Goal: Task Accomplishment & Management: Manage account settings

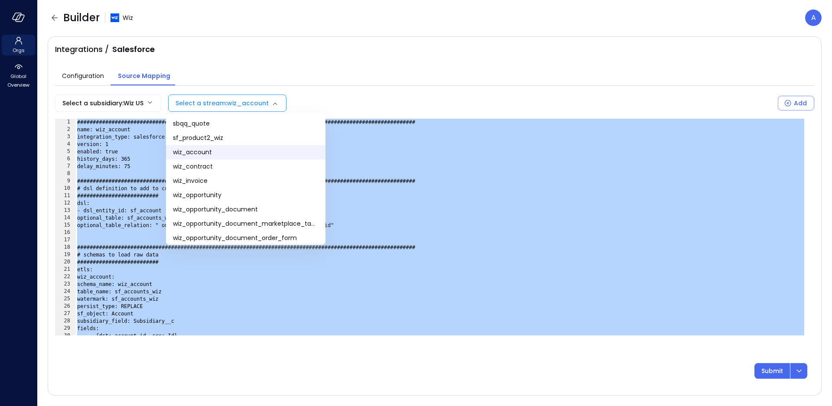
click at [206, 102] on body "**********" at bounding box center [416, 203] width 832 height 406
click at [198, 168] on span "wiz_contract" at bounding box center [246, 166] width 146 height 9
type input "**********"
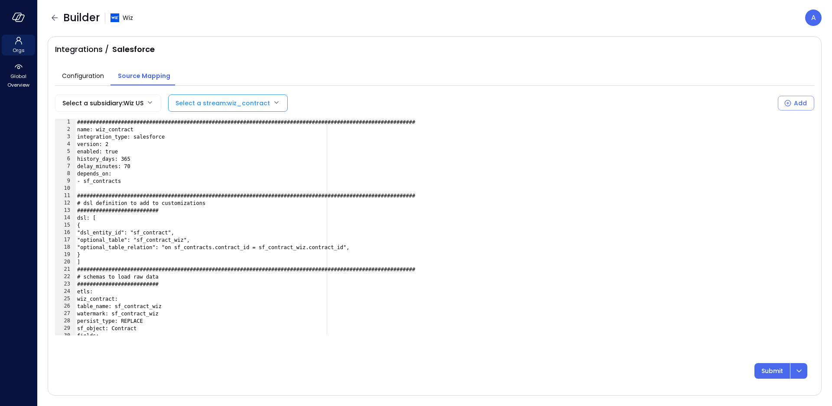
click at [298, 129] on div "###############################################################################…" at bounding box center [440, 234] width 730 height 231
type textarea "**********"
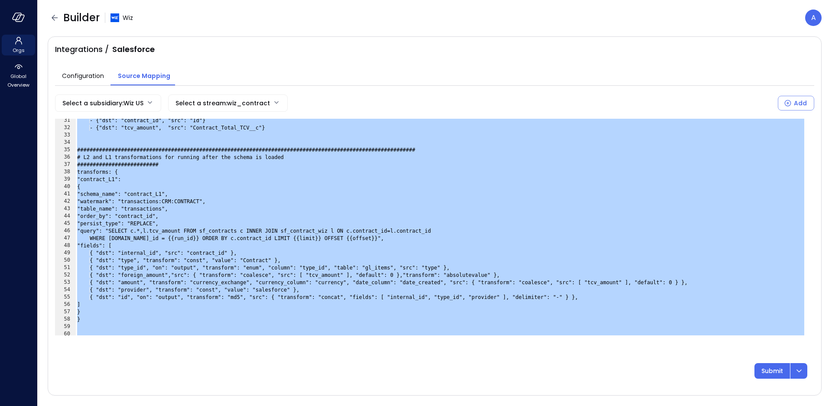
scroll to position [321, 0]
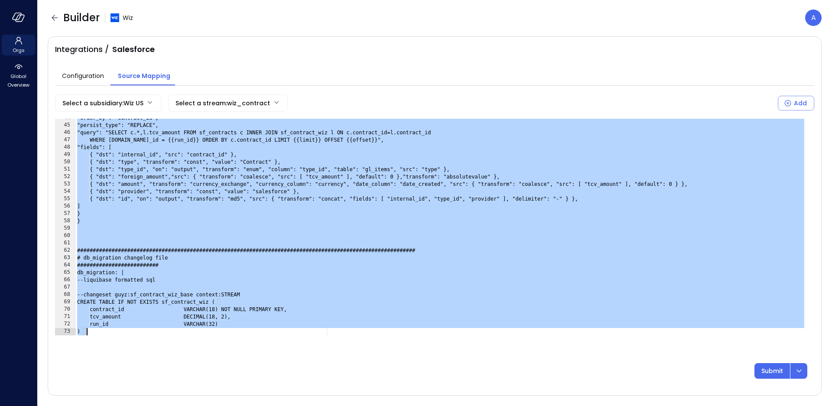
click at [191, 99] on body "**********" at bounding box center [416, 203] width 832 height 406
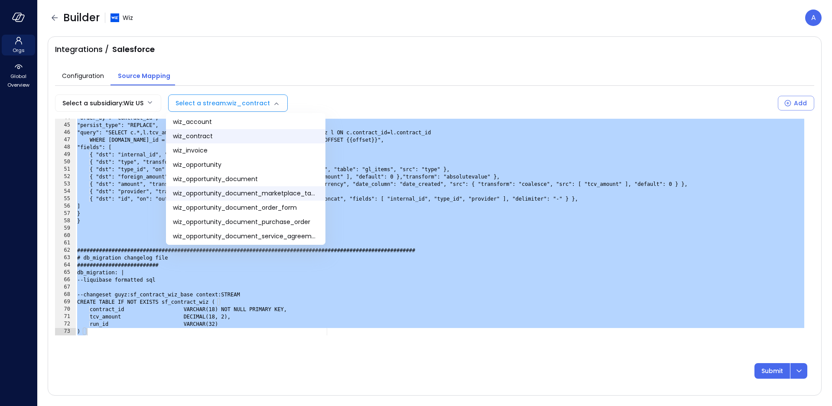
scroll to position [30, 0]
click at [224, 165] on span "wiz_opportunity" at bounding box center [246, 164] width 146 height 9
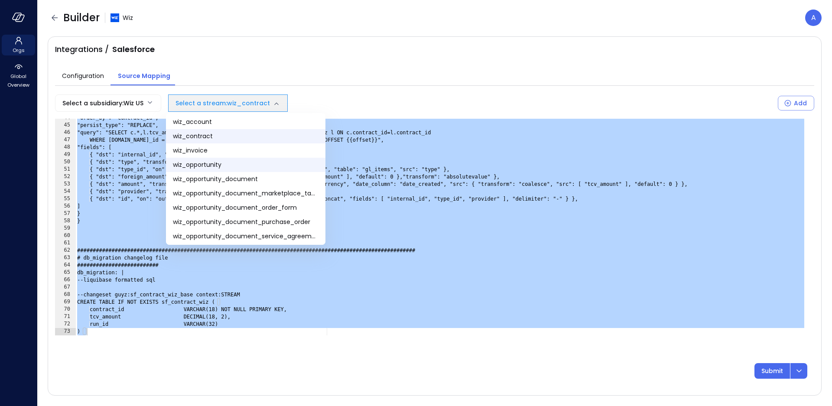
type input "**********"
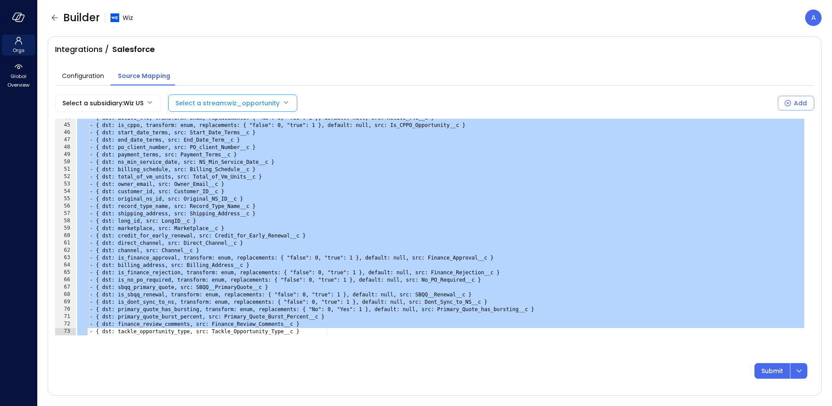
click at [596, 151] on div "- { dst: active_t4c, transform: enum, replacements: { "No": 0, "Yes": 1 }, defa…" at bounding box center [440, 227] width 730 height 217
type textarea "**********"
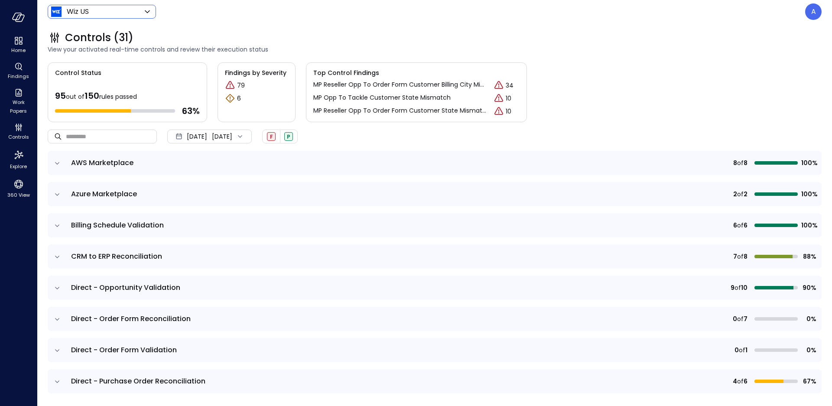
click at [98, 13] on body "Home Findings Work Papers Controls Explore 360 View Wiz US ****** ​ A Controls …" at bounding box center [416, 203] width 832 height 406
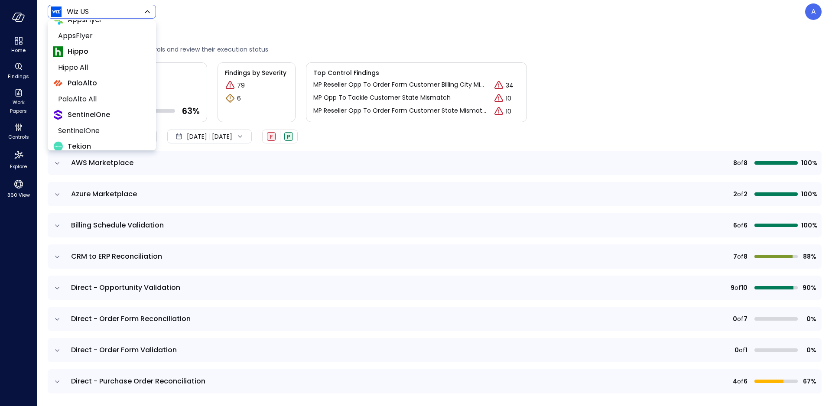
scroll to position [74, 0]
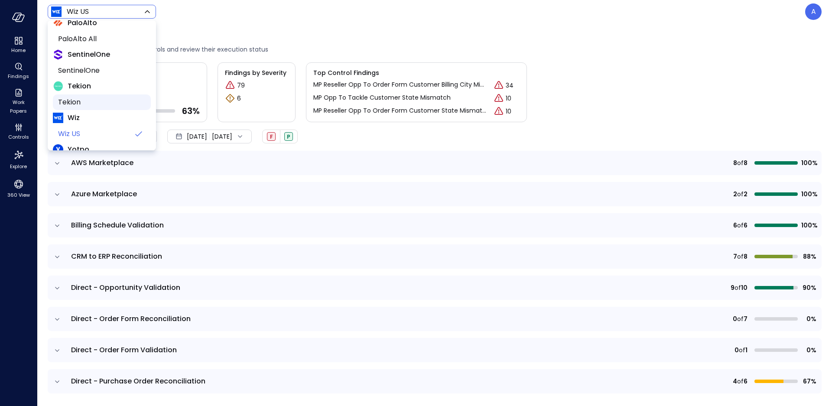
click at [82, 100] on span "Tekion" at bounding box center [101, 102] width 86 height 10
type input "*******"
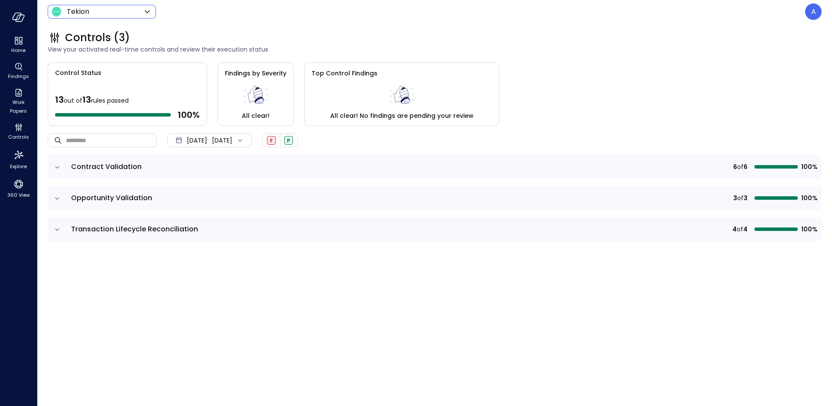
click at [56, 168] on icon "expand row" at bounding box center [57, 167] width 9 height 9
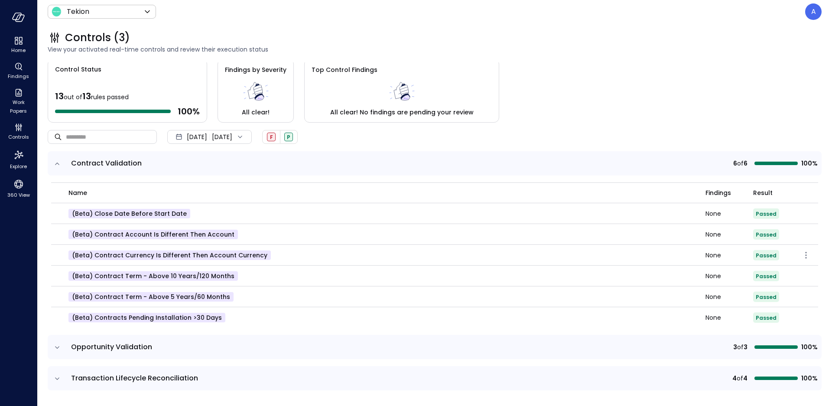
scroll to position [5, 0]
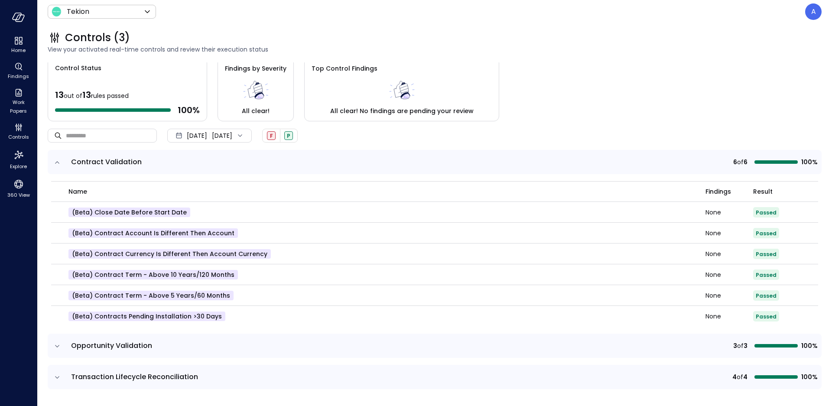
click at [56, 376] on icon "expand row" at bounding box center [57, 377] width 9 height 9
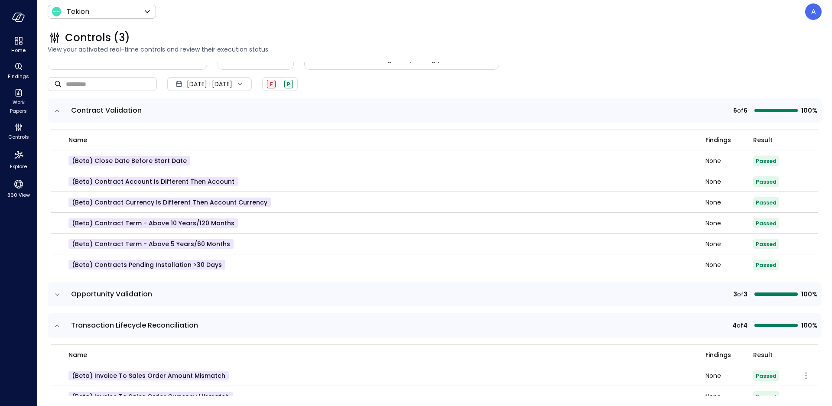
scroll to position [116, 0]
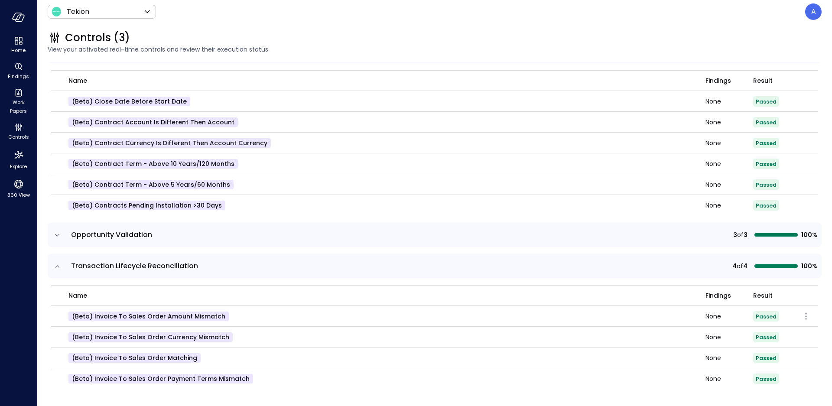
click at [191, 315] on p "(beta) Invoice to Sales Order Amount Mismatch" at bounding box center [148, 316] width 160 height 10
drag, startPoint x: 163, startPoint y: 317, endPoint x: 219, endPoint y: 318, distance: 55.9
click at [219, 318] on p "(beta) Invoice to Sales Order Amount Mismatch" at bounding box center [148, 316] width 160 height 10
copy p "Amount Mismatch"
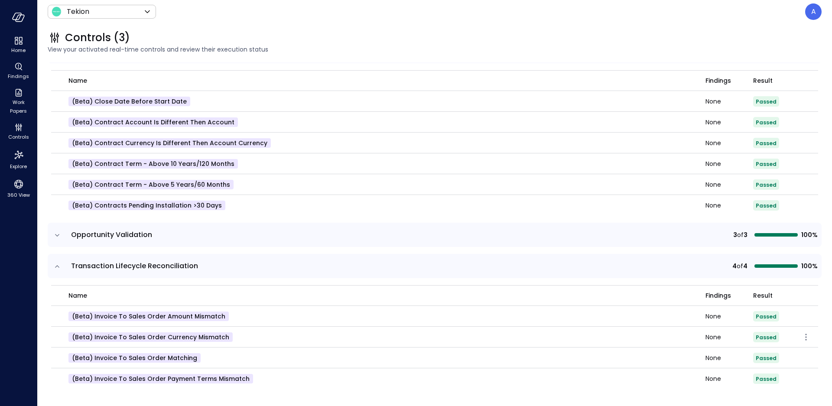
click at [170, 336] on p "(beta) Invoice to Sales Order Currency Mismatch" at bounding box center [150, 337] width 164 height 10
copy p "Currency"
click at [167, 334] on p "(beta) Invoice to Sales Order Currency Mismatch" at bounding box center [150, 337] width 164 height 10
drag, startPoint x: 117, startPoint y: 334, endPoint x: 230, endPoint y: 342, distance: 112.9
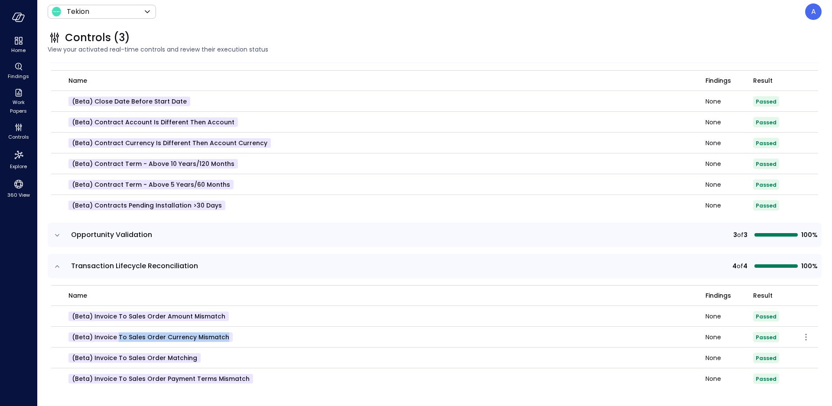
click at [230, 342] on td "(beta) Invoice to Sales Order Currency Mismatch" at bounding box center [378, 337] width 654 height 21
copy p "to Sales Order Currency Mismatch"
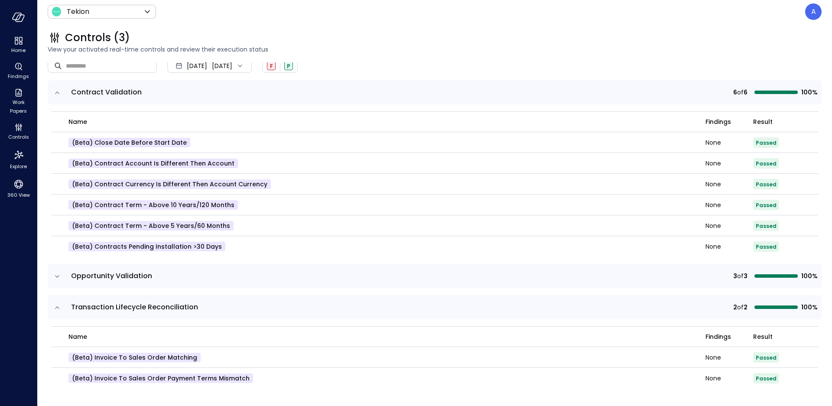
scroll to position [74, 0]
click at [801, 356] on icon "button" at bounding box center [806, 358] width 10 height 10
click at [769, 372] on p "Edit control" at bounding box center [775, 370] width 34 height 9
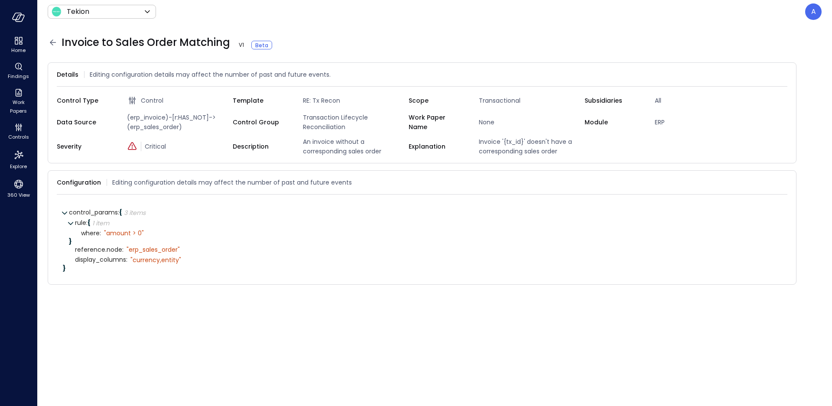
click at [52, 44] on icon at bounding box center [53, 42] width 6 height 6
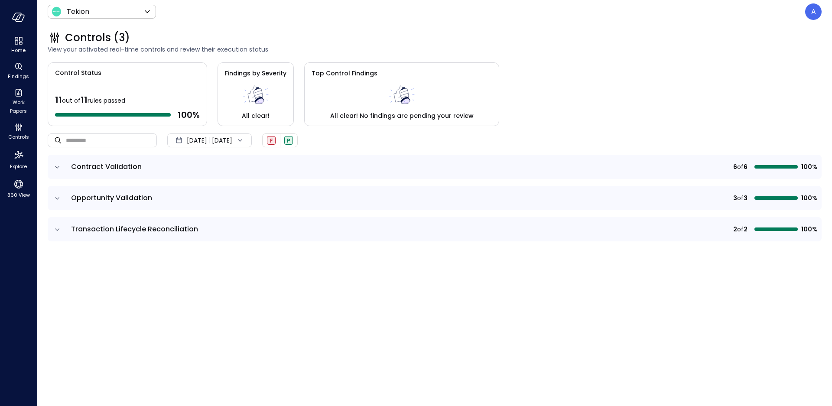
click at [59, 228] on icon "expand row" at bounding box center [57, 229] width 9 height 9
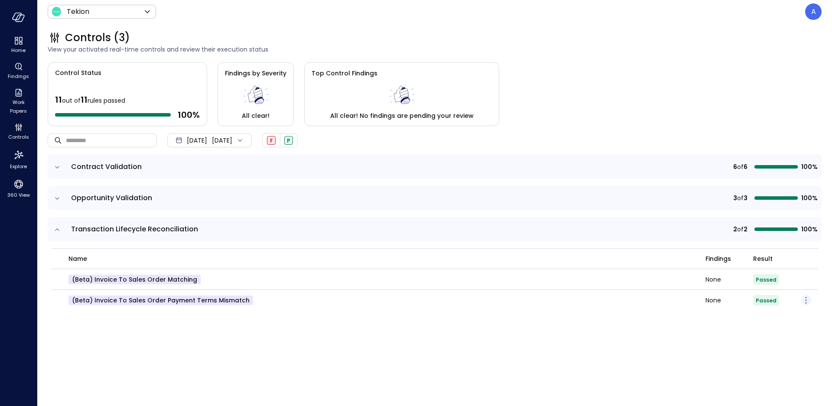
click at [807, 299] on icon "button" at bounding box center [806, 300] width 10 height 10
click at [767, 313] on p "Edit control" at bounding box center [775, 312] width 34 height 9
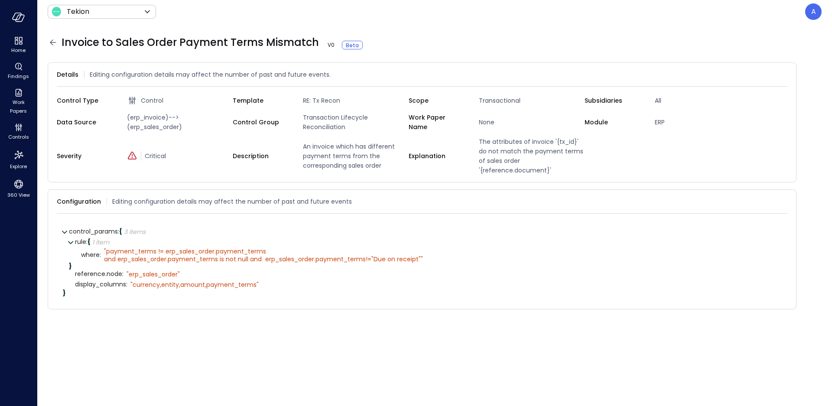
click at [51, 42] on icon at bounding box center [53, 42] width 6 height 6
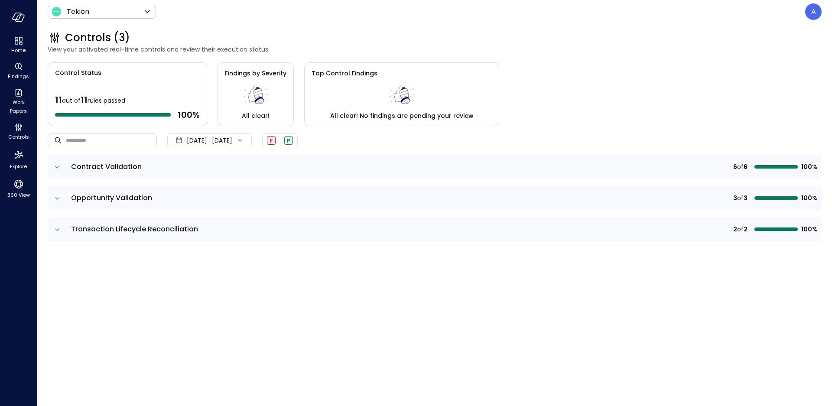
click at [59, 199] on icon "expand row" at bounding box center [57, 198] width 9 height 9
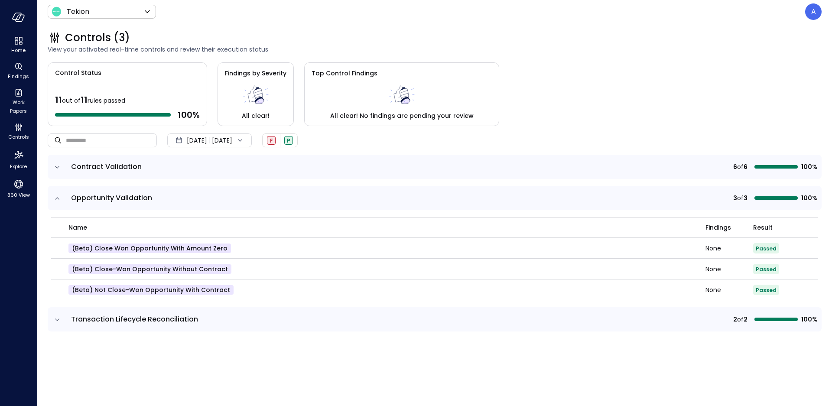
click at [61, 198] on icon "expand row" at bounding box center [57, 198] width 9 height 9
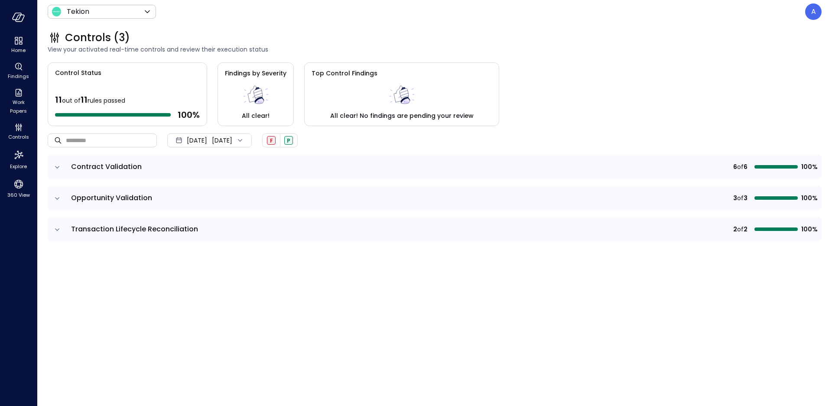
click at [54, 167] on icon "expand row" at bounding box center [57, 167] width 9 height 9
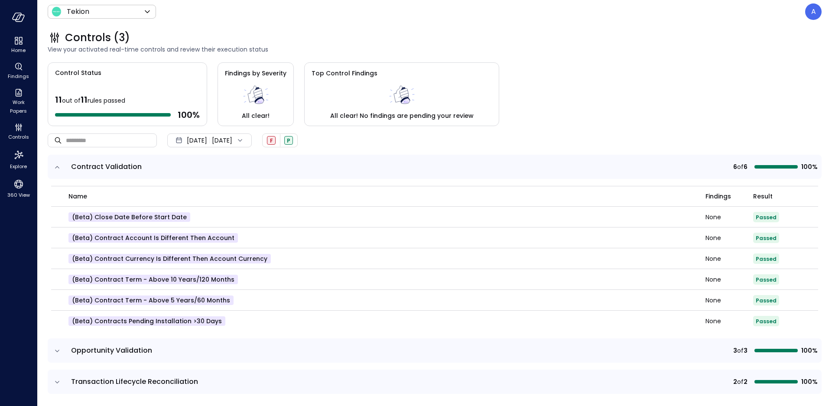
click at [56, 168] on icon "expand row" at bounding box center [57, 167] width 9 height 9
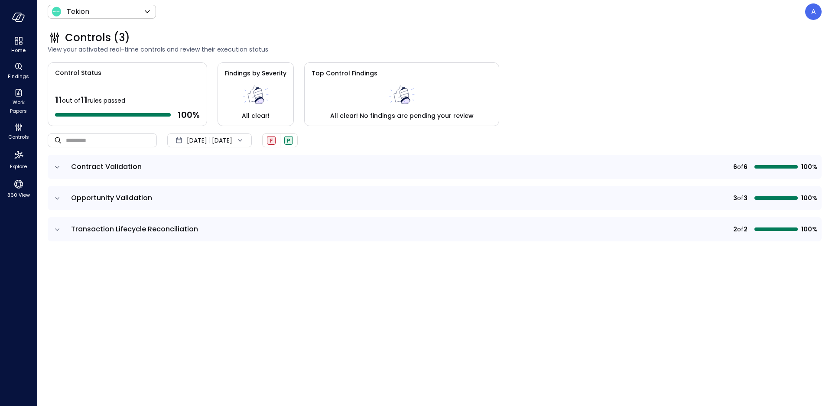
click at [56, 168] on icon "expand row" at bounding box center [57, 167] width 9 height 9
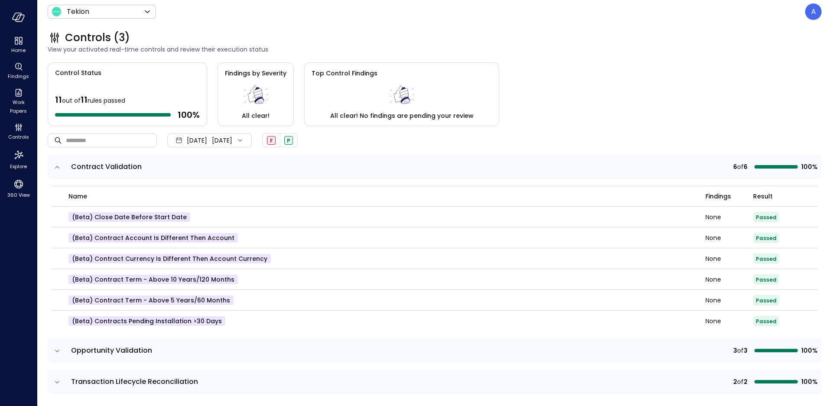
click at [56, 168] on icon "expand row" at bounding box center [57, 167] width 9 height 9
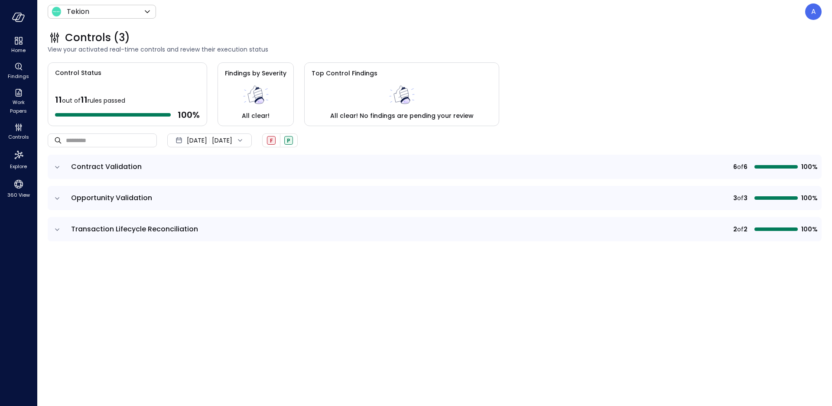
click at [60, 200] on icon "expand row" at bounding box center [57, 198] width 9 height 9
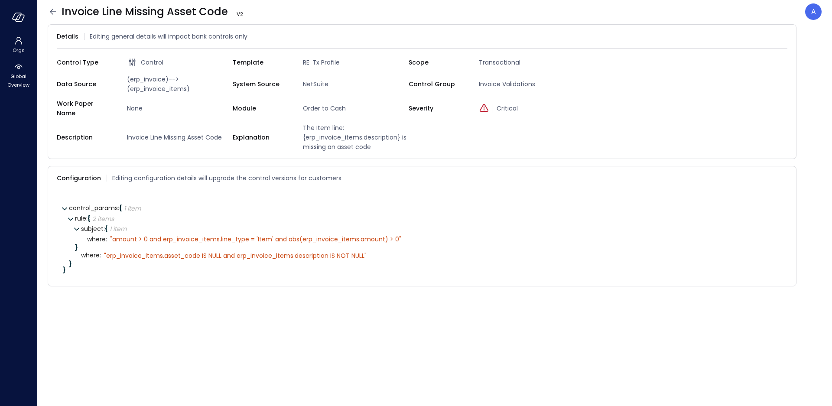
click at [50, 13] on icon at bounding box center [53, 11] width 10 height 10
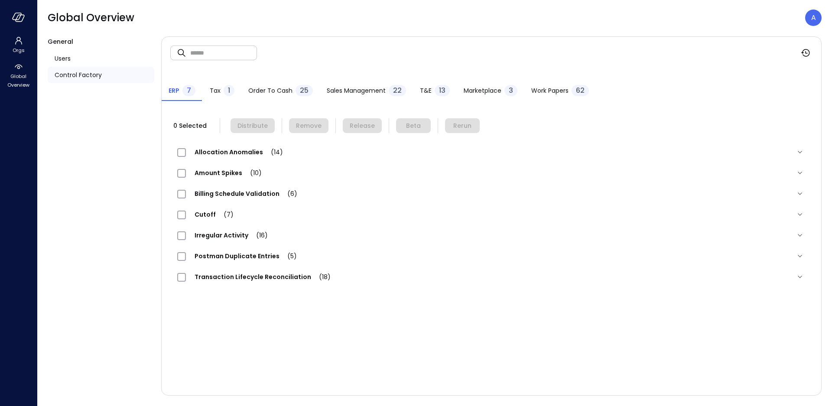
click at [255, 272] on div "Transaction Lifecycle Reconciliation (18)" at bounding box center [258, 277] width 162 height 10
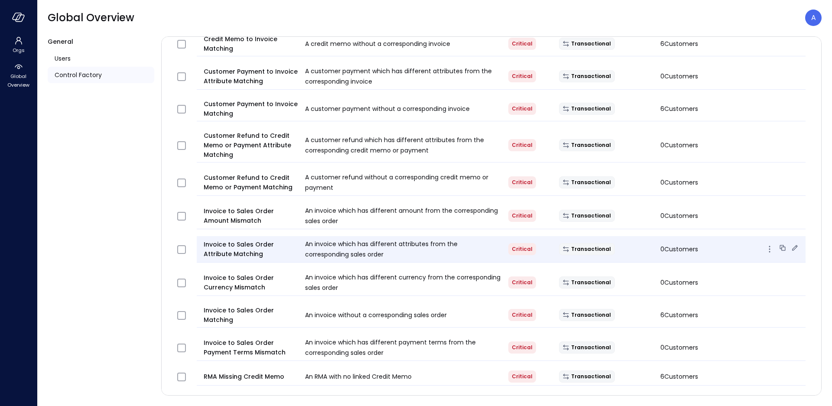
scroll to position [454, 0]
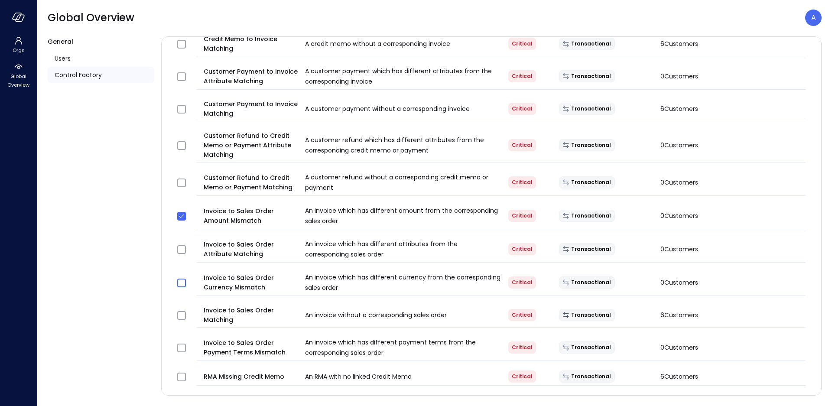
click at [181, 284] on span at bounding box center [181, 283] width 9 height 9
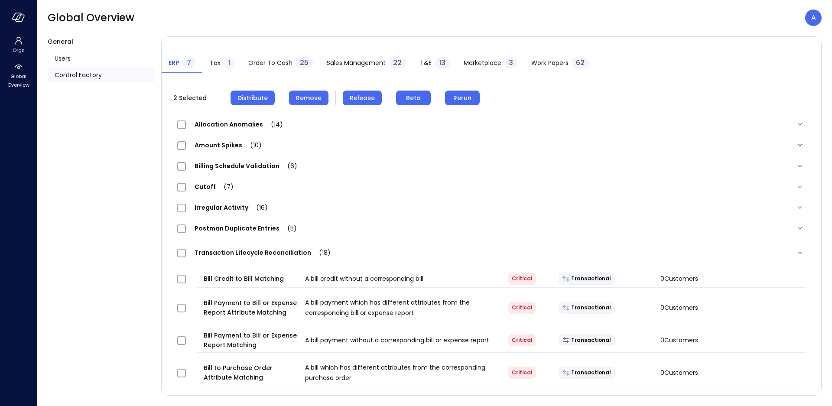
scroll to position [0, 0]
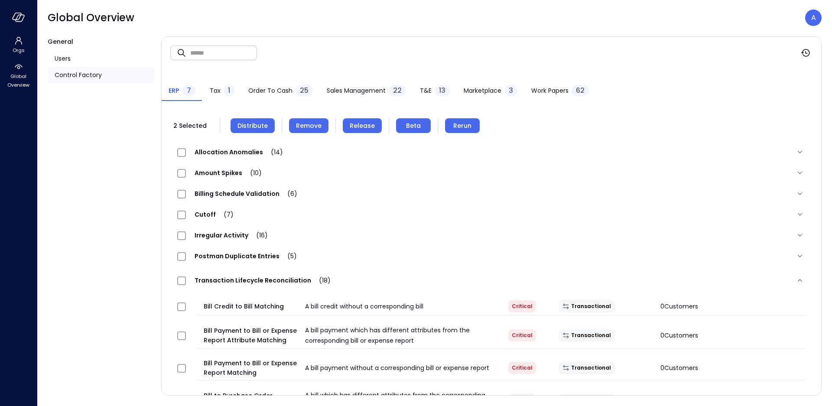
click at [309, 129] on span "Remove" at bounding box center [309, 126] width 26 height 10
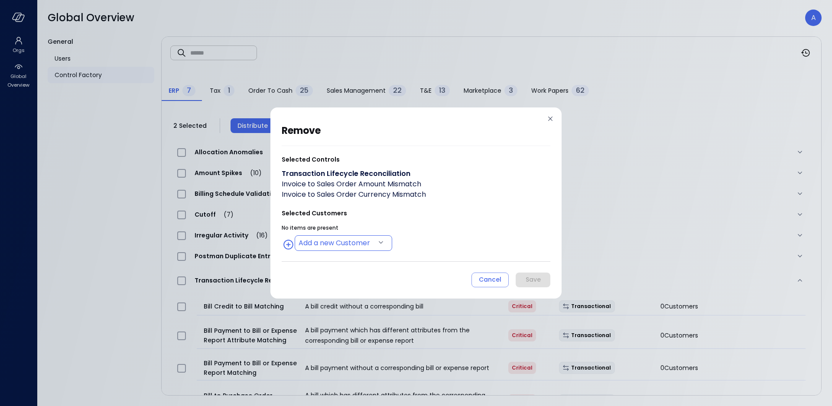
click at [338, 241] on body "Orgs Global Overview Global Overview A General Users Control Factory ​ ​ ERP 7 …" at bounding box center [416, 203] width 832 height 406
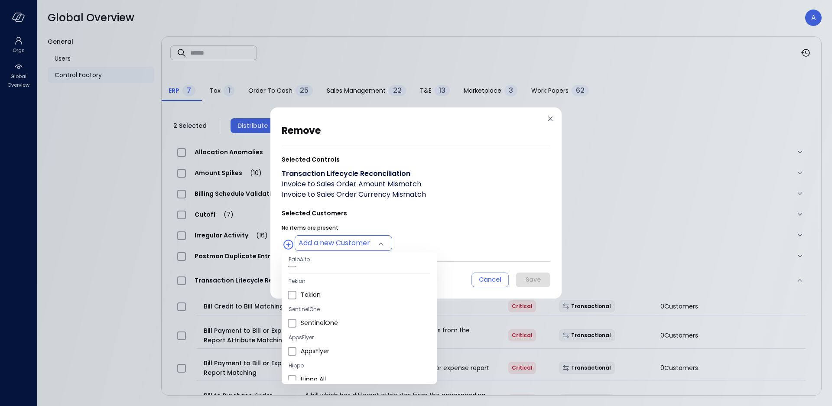
scroll to position [57, 0]
type input "**********"
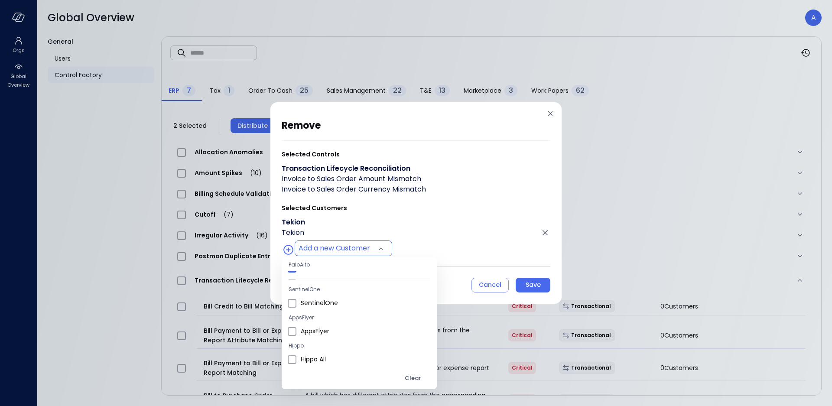
click at [454, 248] on div at bounding box center [416, 203] width 832 height 406
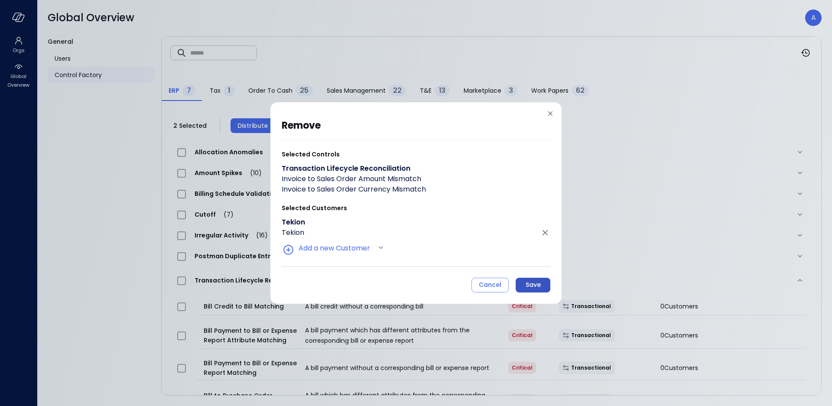
click at [535, 285] on div "Save" at bounding box center [532, 284] width 15 height 11
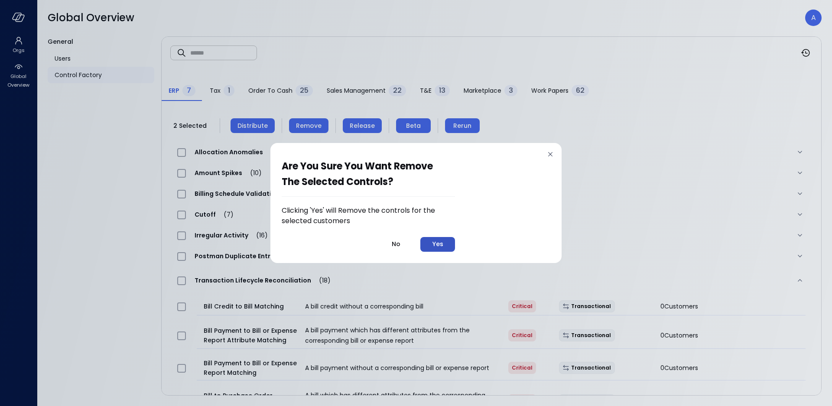
click at [439, 246] on div "Yes" at bounding box center [437, 244] width 11 height 11
